Goal: Information Seeking & Learning: Check status

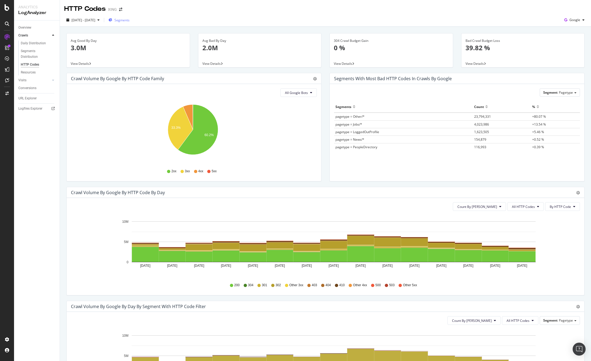
click at [130, 20] on span "Segments" at bounding box center [121, 20] width 15 height 5
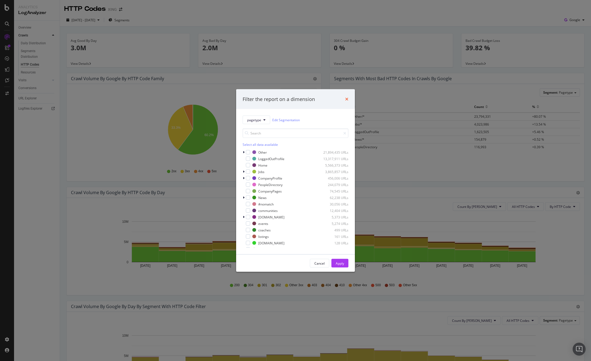
click at [346, 99] on icon "times" at bounding box center [346, 99] width 3 height 4
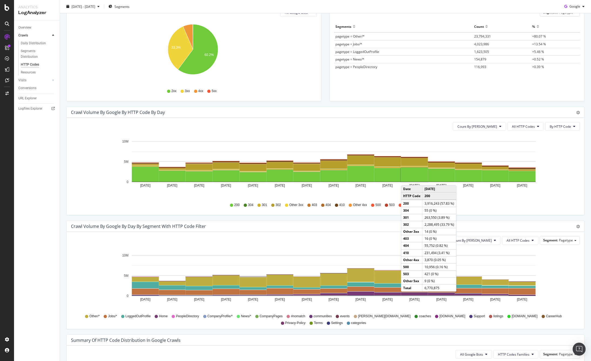
scroll to position [81, 0]
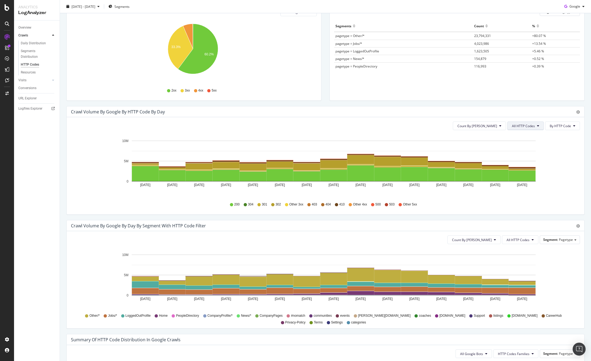
click at [521, 125] on span "All HTTP Codes" at bounding box center [523, 126] width 23 height 5
click at [513, 154] on span "Bad HTTP Codes" at bounding box center [522, 156] width 27 height 5
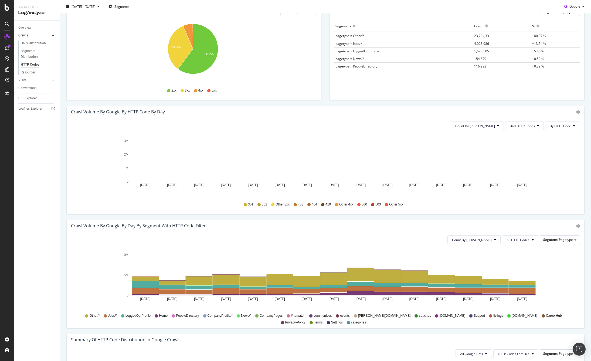
scroll to position [0, 0]
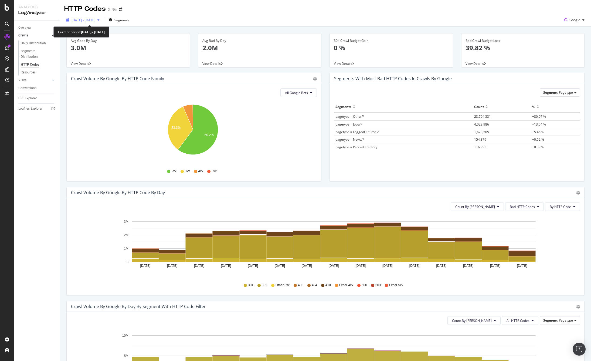
click at [95, 18] on span "2025 Jul. 31st - Aug. 14th" at bounding box center [84, 20] width 24 height 5
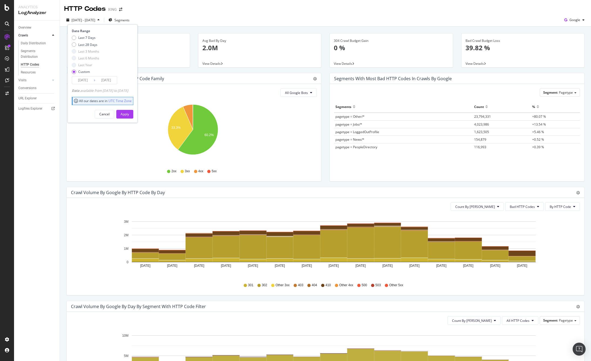
click at [80, 79] on input "2025/07/31" at bounding box center [83, 80] width 22 height 8
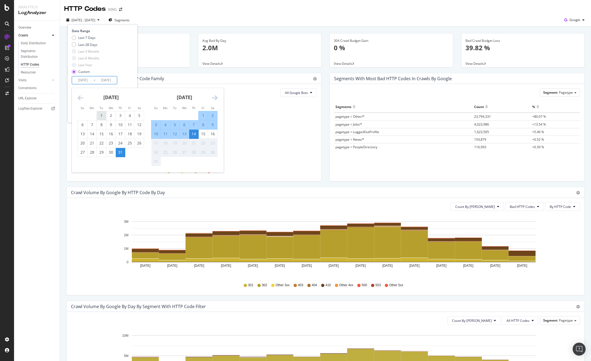
click at [104, 114] on div "1" at bounding box center [101, 115] width 9 height 5
type input "2025/07/01"
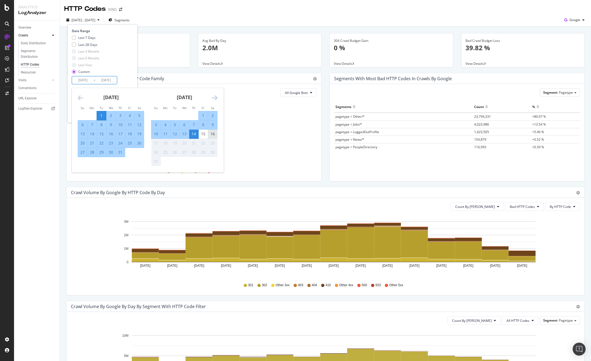
click at [213, 134] on div "16" at bounding box center [212, 133] width 9 height 5
type input "2025/08/16"
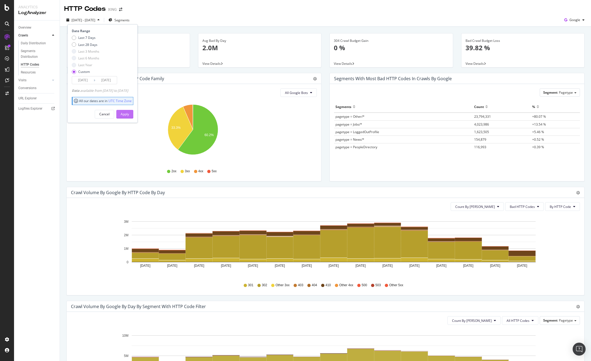
click at [129, 113] on div "Apply" at bounding box center [125, 114] width 8 height 5
